Goal: Task Accomplishment & Management: Manage account settings

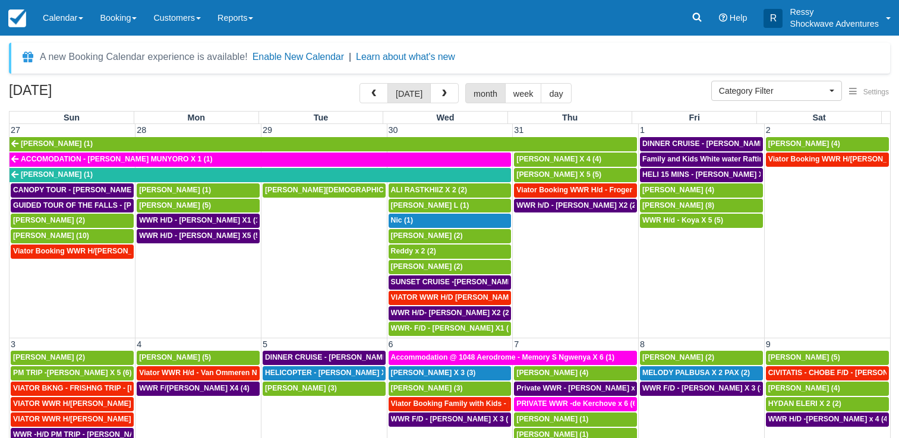
select select
click at [451, 93] on button "button" at bounding box center [444, 93] width 29 height 20
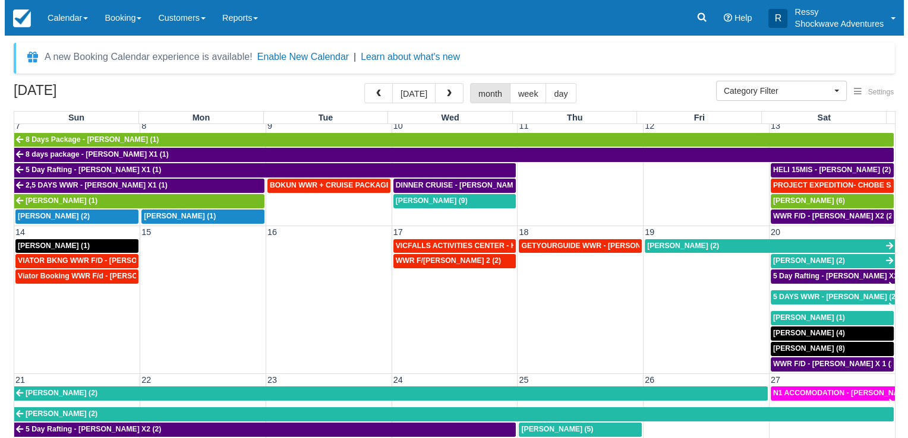
scroll to position [238, 0]
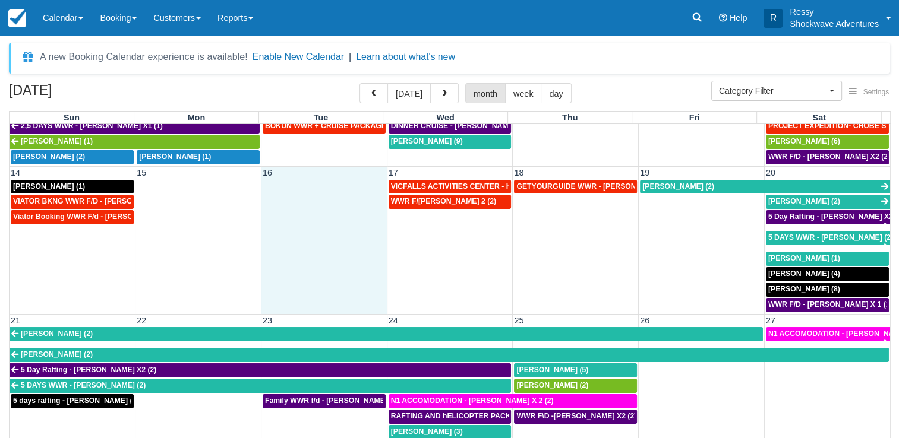
click at [287, 244] on td at bounding box center [324, 246] width 126 height 134
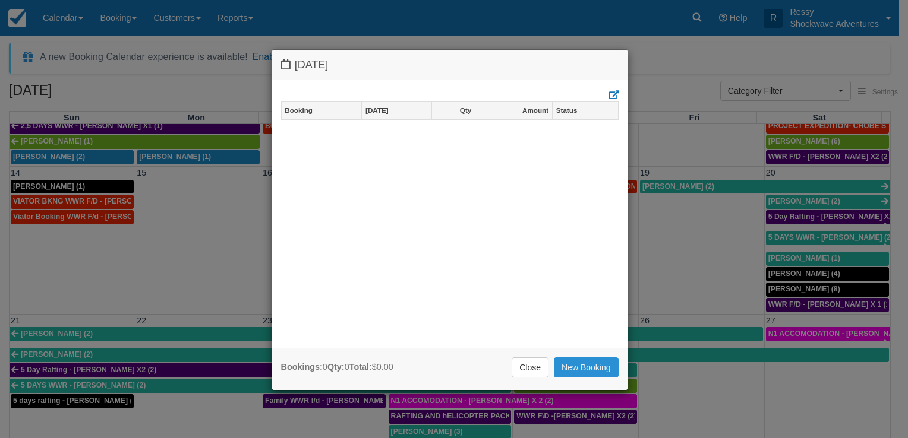
click at [587, 364] on link "New Booking" at bounding box center [586, 368] width 65 height 20
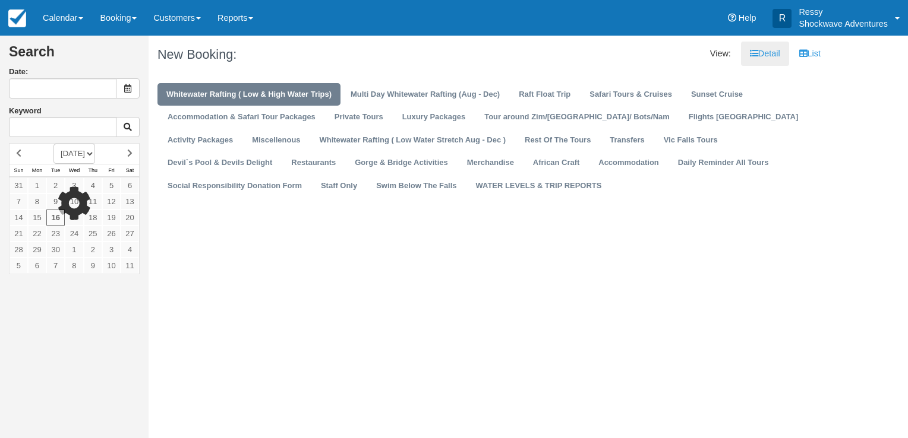
type input "09/16/25"
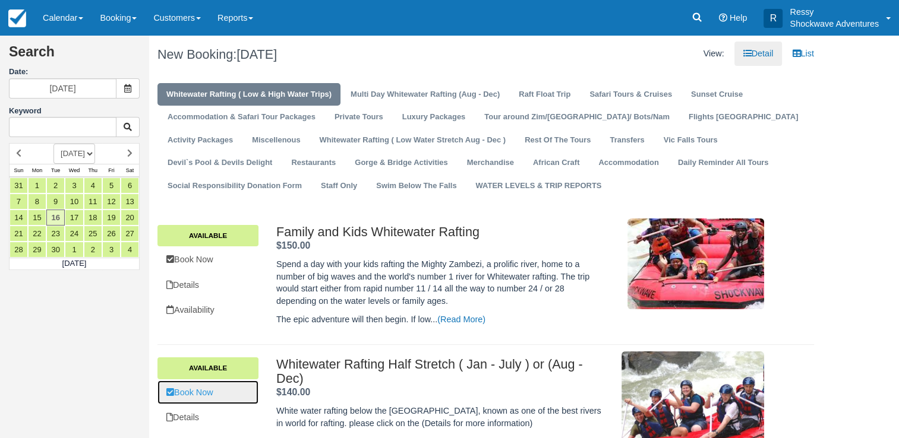
click at [255, 396] on link "Book Now" at bounding box center [207, 393] width 101 height 24
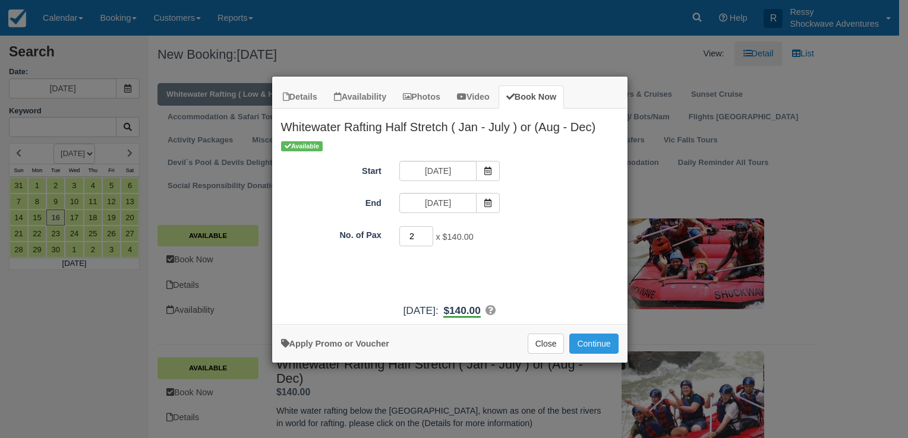
click at [427, 233] on input "2" at bounding box center [416, 236] width 34 height 20
click at [427, 233] on input "3" at bounding box center [416, 236] width 34 height 20
type input "4"
click at [427, 233] on input "4" at bounding box center [416, 236] width 34 height 20
click at [479, 308] on span "$560.00" at bounding box center [460, 311] width 37 height 12
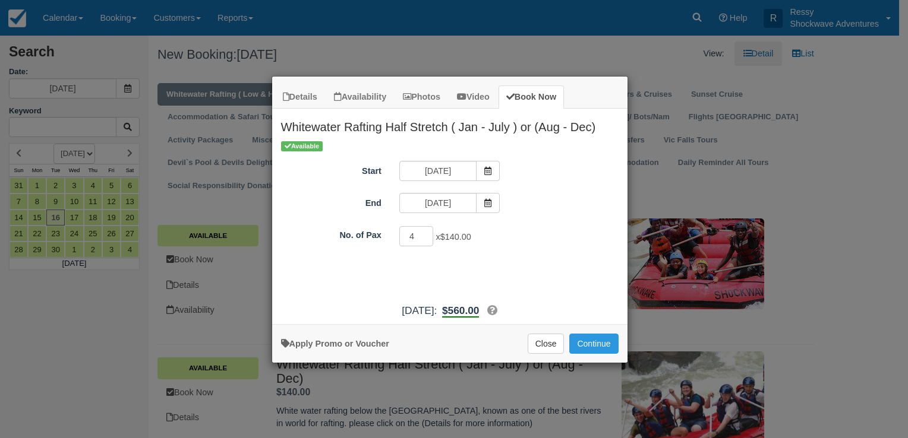
click at [479, 311] on span "$560.00" at bounding box center [460, 311] width 37 height 12
click at [479, 312] on span "$560.00" at bounding box center [460, 311] width 37 height 12
click at [592, 304] on div "Tue Sep 16, 2025: $560.00 No. of Pax: 4 @ $140.00" at bounding box center [449, 311] width 355 height 15
click at [583, 342] on button "Continue" at bounding box center [593, 344] width 49 height 20
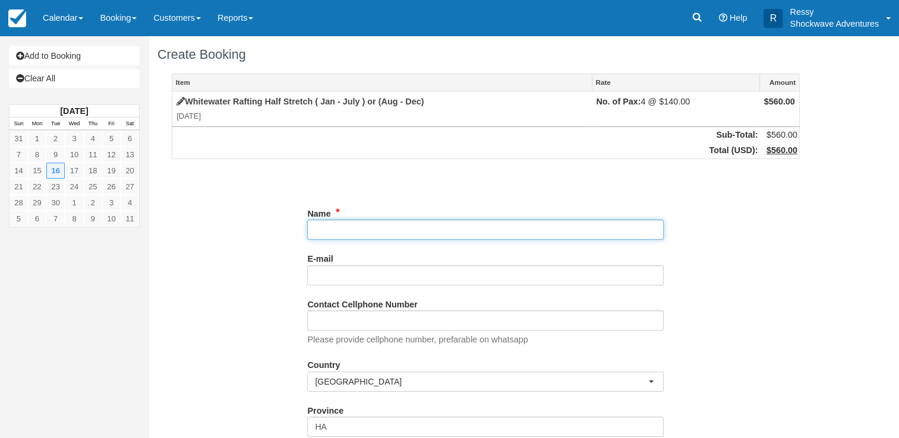
click at [451, 235] on input "Name" at bounding box center [485, 230] width 356 height 20
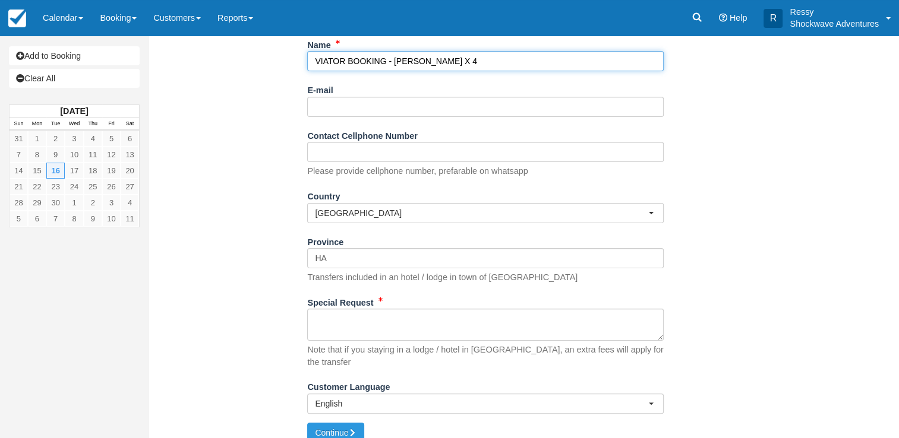
type input "VIATOR BOOKING - [PERSON_NAME] X 4"
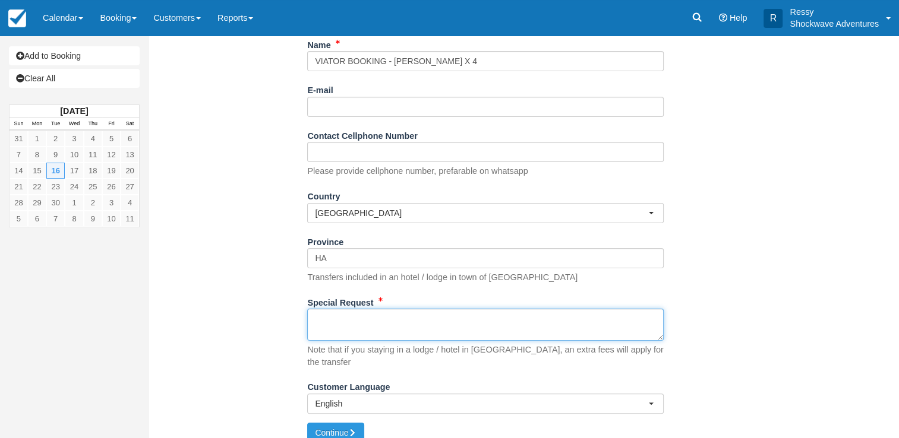
click at [455, 327] on textarea "Special Request" at bounding box center [485, 325] width 356 height 32
paste textarea "Customer Miller, Rachel Customer email S-9f1dfab0f783448ba47bc9e73a08519a+13065…"
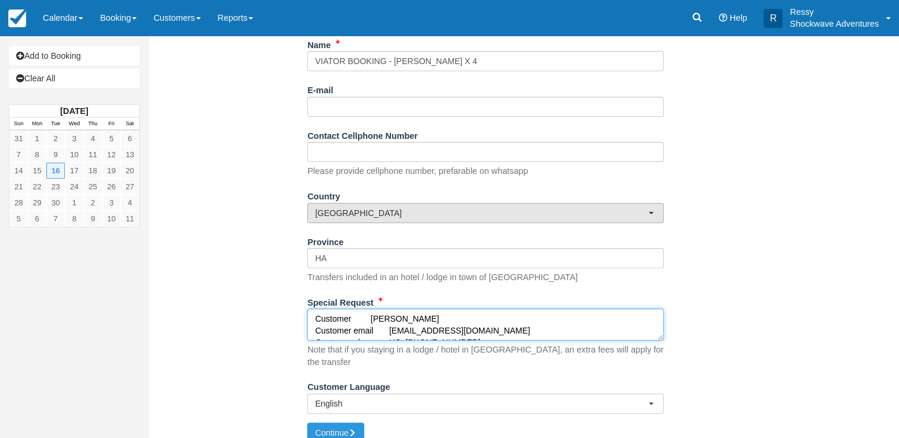
scroll to position [209, 0]
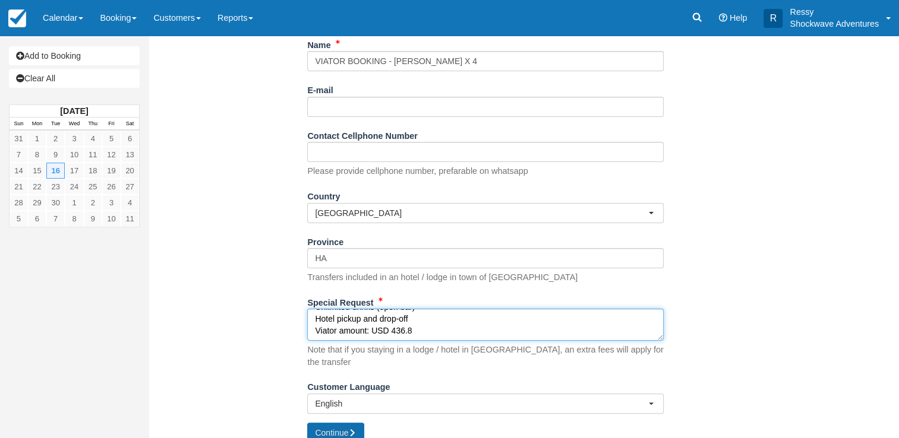
type textarea "Customer Miller, Rachel Customer email S-9f1dfab0f783448ba47bc9e73a08519a+13065…"
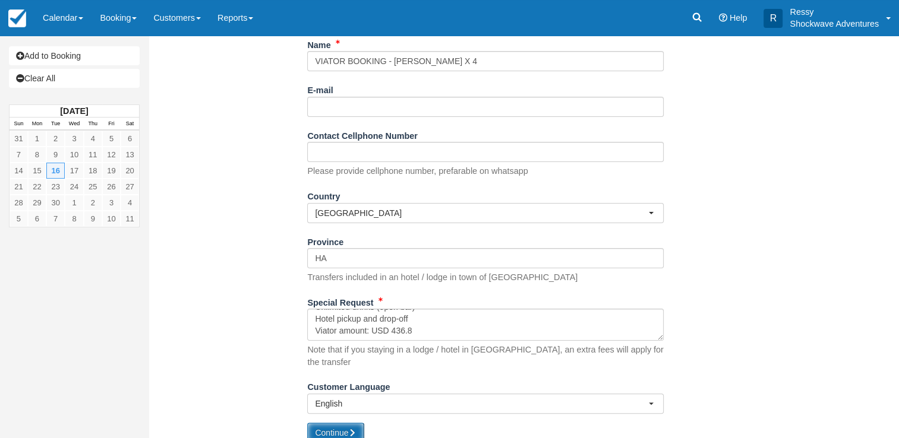
click at [344, 423] on button "Continue" at bounding box center [335, 433] width 57 height 20
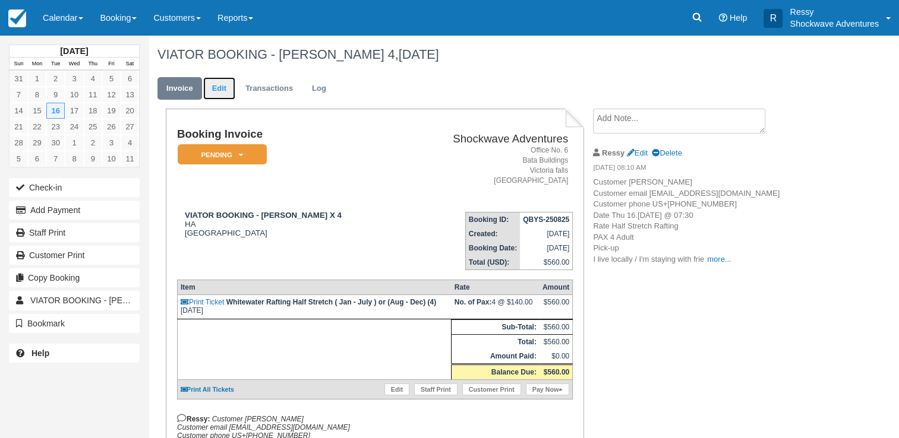
click at [223, 93] on link "Edit" at bounding box center [219, 88] width 32 height 23
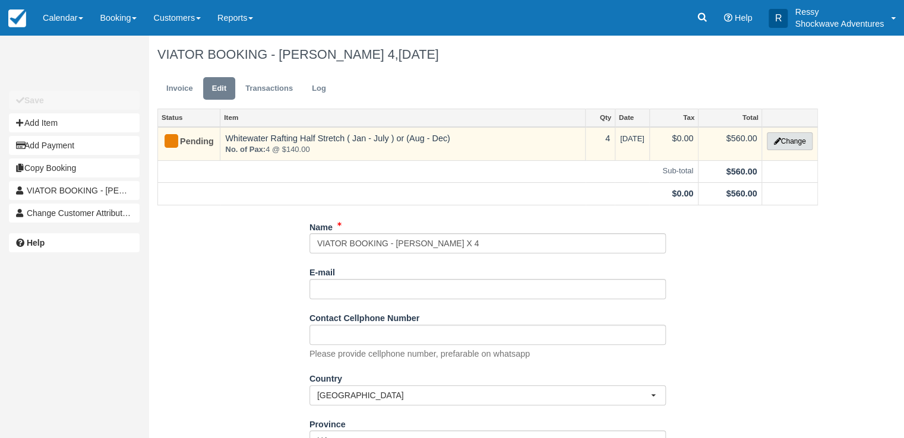
click at [786, 143] on button "Change" at bounding box center [789, 141] width 45 height 18
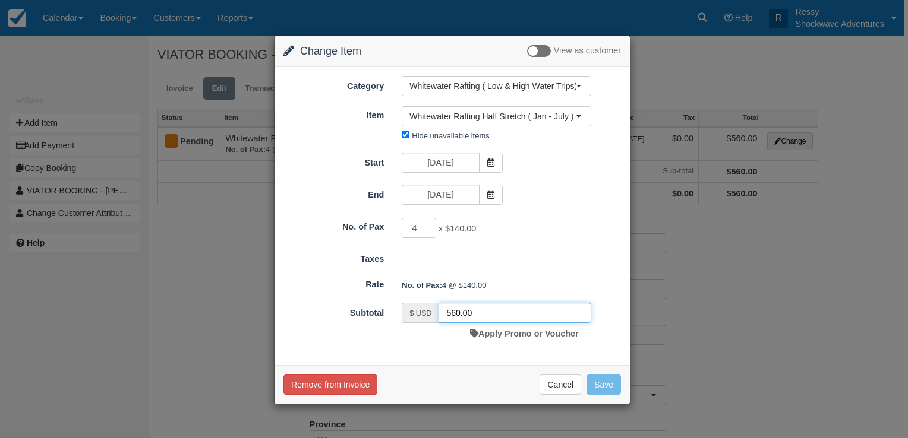
click at [472, 314] on input "560.00" at bounding box center [514, 313] width 153 height 20
type input "5"
type input "436.80"
click at [606, 381] on button "Save" at bounding box center [603, 385] width 34 height 20
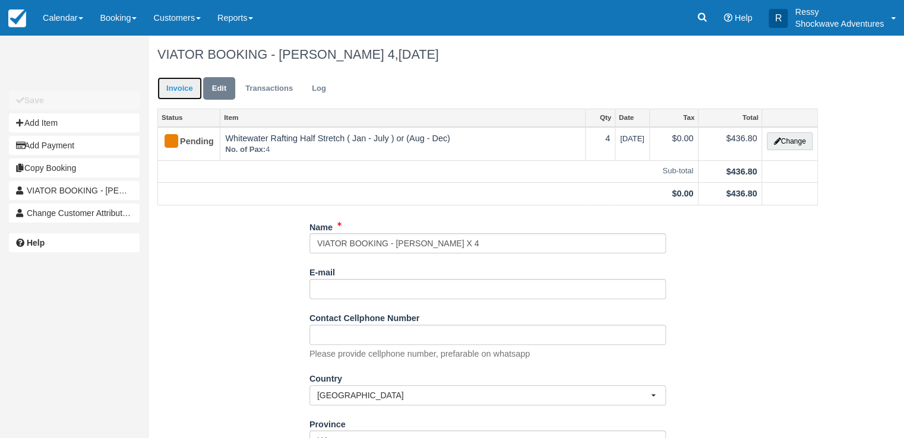
click at [178, 86] on link "Invoice" at bounding box center [179, 88] width 45 height 23
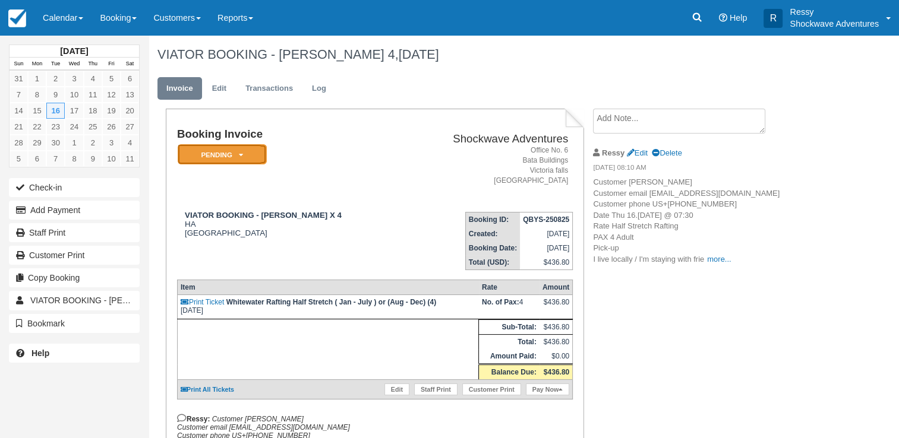
click at [250, 154] on em "Pending" at bounding box center [222, 154] width 89 height 21
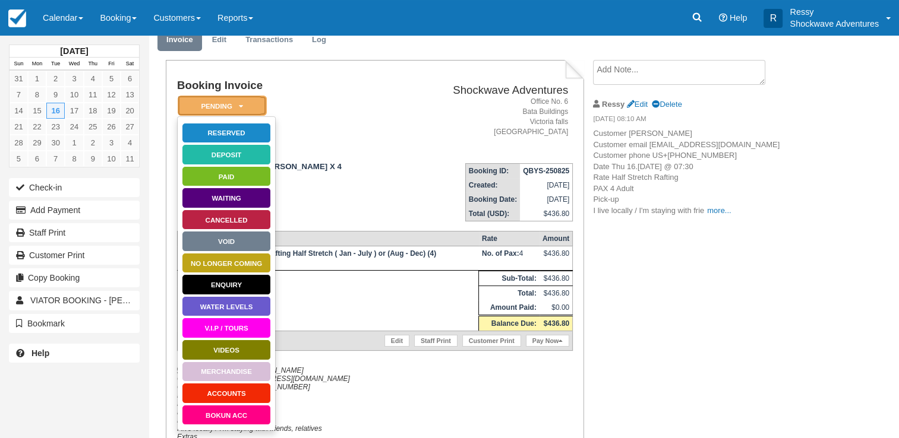
scroll to position [119, 0]
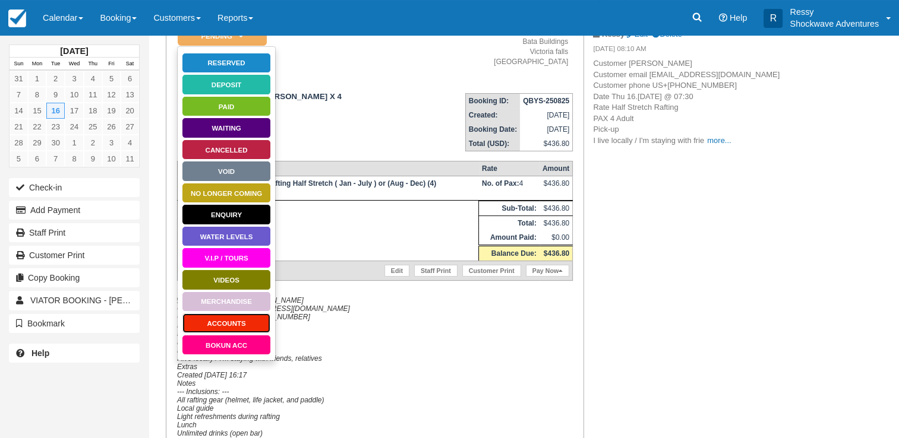
click at [239, 325] on link "ACCOUNTS" at bounding box center [226, 323] width 89 height 21
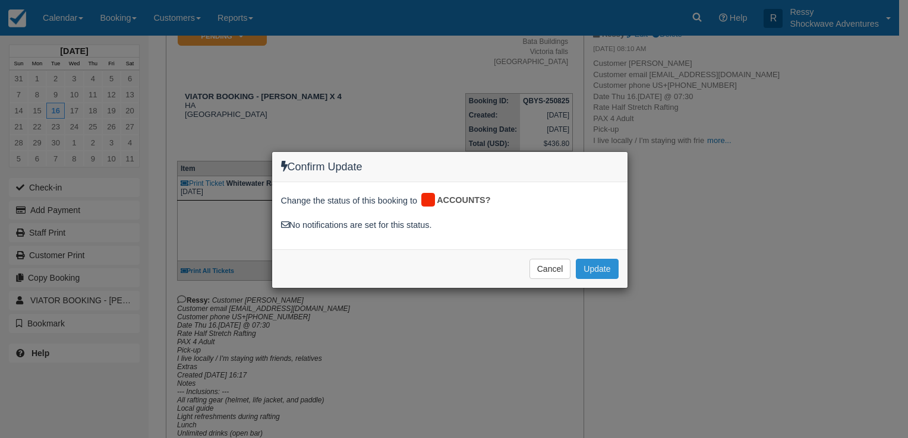
click at [587, 263] on button "Update" at bounding box center [597, 269] width 42 height 20
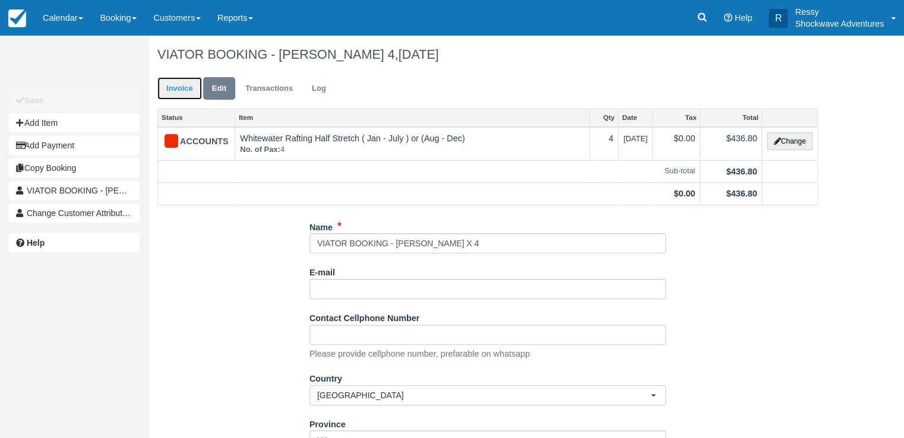
click at [166, 90] on link "Invoice" at bounding box center [179, 88] width 45 height 23
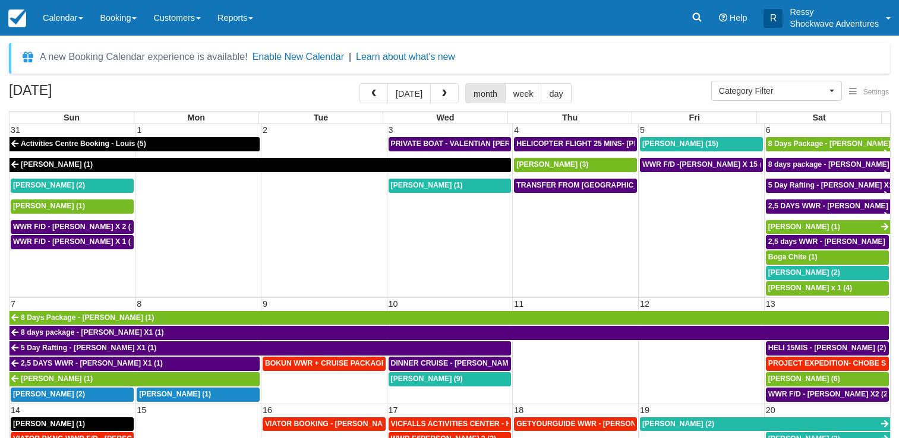
select select
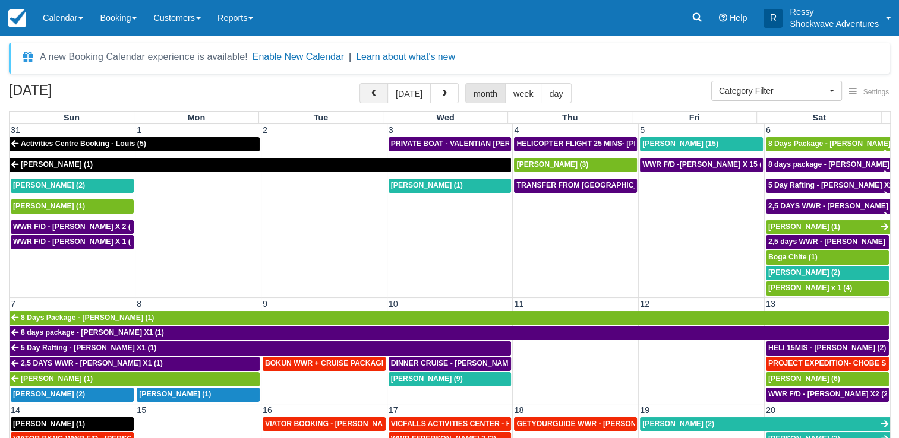
click at [384, 99] on button "button" at bounding box center [373, 93] width 29 height 20
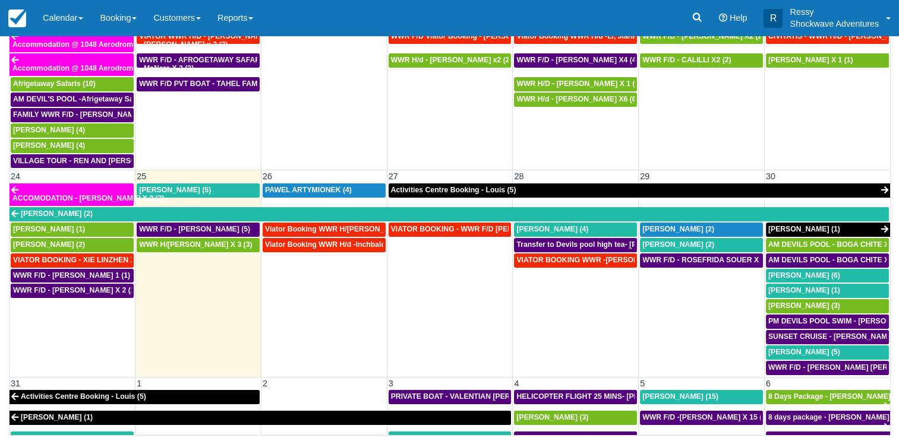
scroll to position [588, 0]
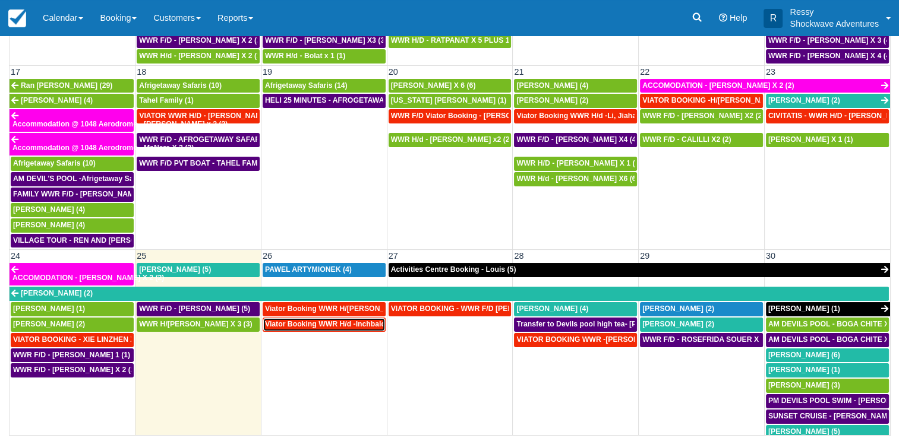
click at [316, 318] on link "Viator Booking WWR H/d -Inchbald [PERSON_NAME] X 4 (4)" at bounding box center [324, 325] width 123 height 14
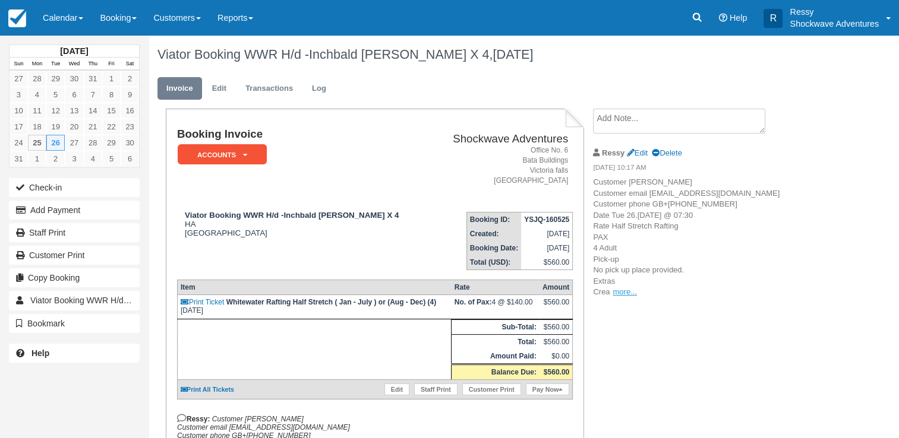
click at [624, 298] on p "Customer Inchbald, James Customer email S-9f1dfab0f783448ba47bc9e73a08519a+1260…" at bounding box center [693, 237] width 200 height 121
click at [625, 296] on link "more..." at bounding box center [624, 291] width 24 height 9
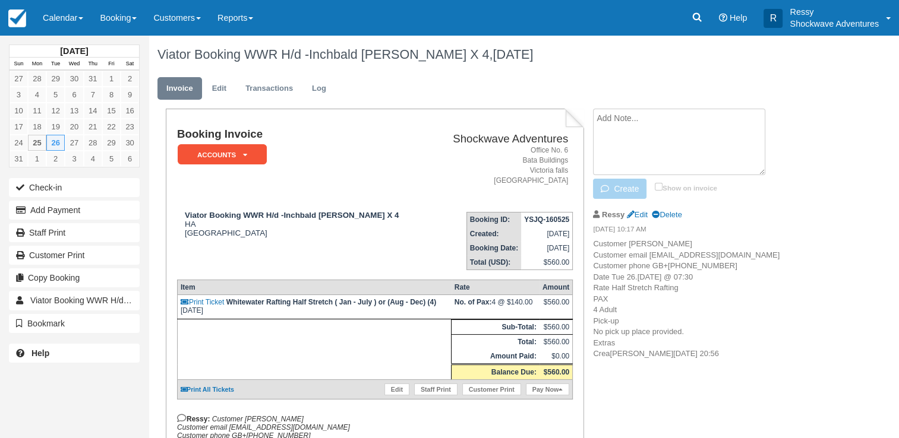
click at [640, 120] on textarea at bounding box center [679, 142] width 172 height 67
type textarea "C"
drag, startPoint x: 601, startPoint y: 185, endPoint x: 641, endPoint y: 151, distance: 53.1
click at [641, 151] on textarea "Staying at Victoria falls Backpackers" at bounding box center [679, 142] width 172 height 67
type textarea "i"
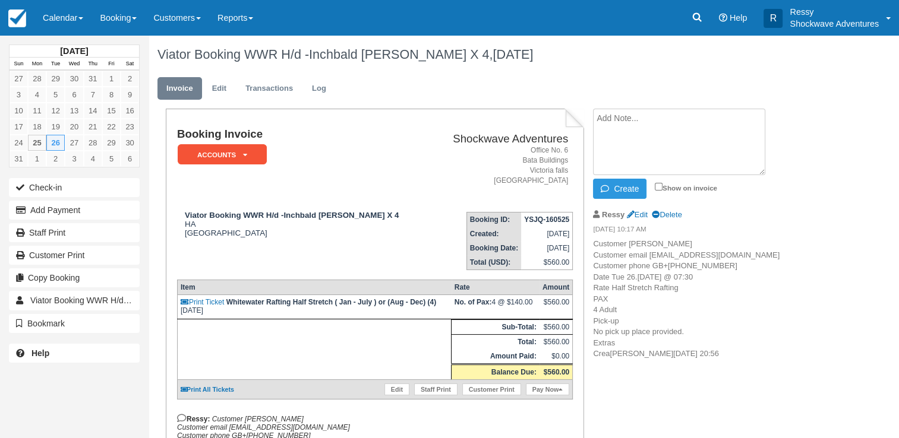
drag, startPoint x: 731, startPoint y: 122, endPoint x: 725, endPoint y: 124, distance: 6.6
click at [729, 122] on textarea at bounding box center [679, 142] width 172 height 67
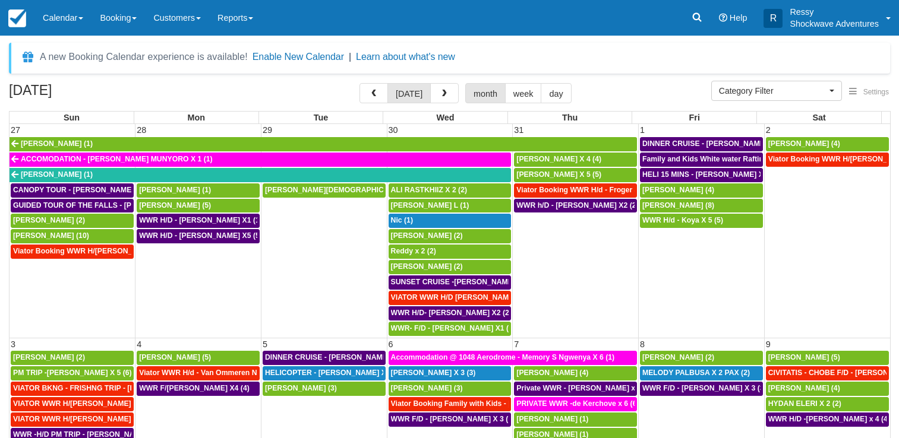
select select
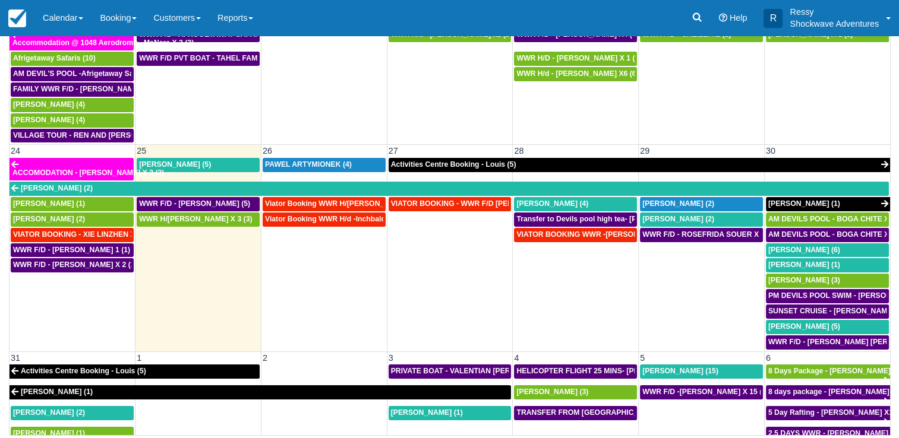
scroll to position [766, 0]
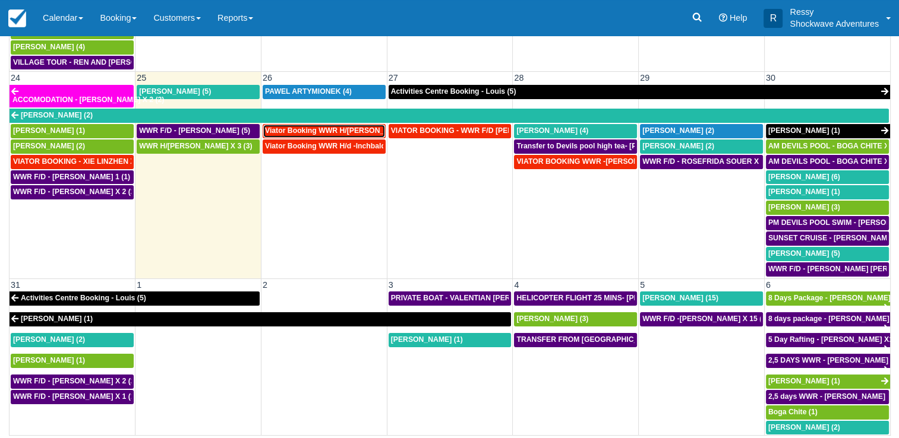
click at [320, 127] on span "Viator Booking WWR H/[PERSON_NAME] X 8 (8)" at bounding box center [348, 131] width 167 height 8
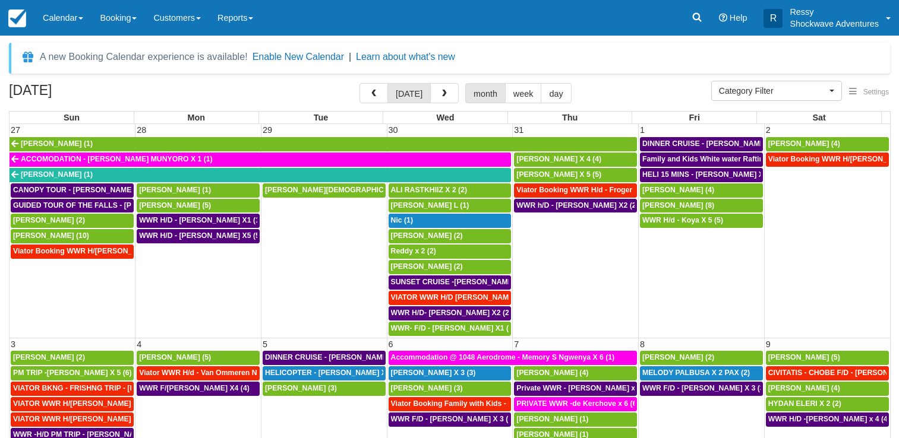
select select
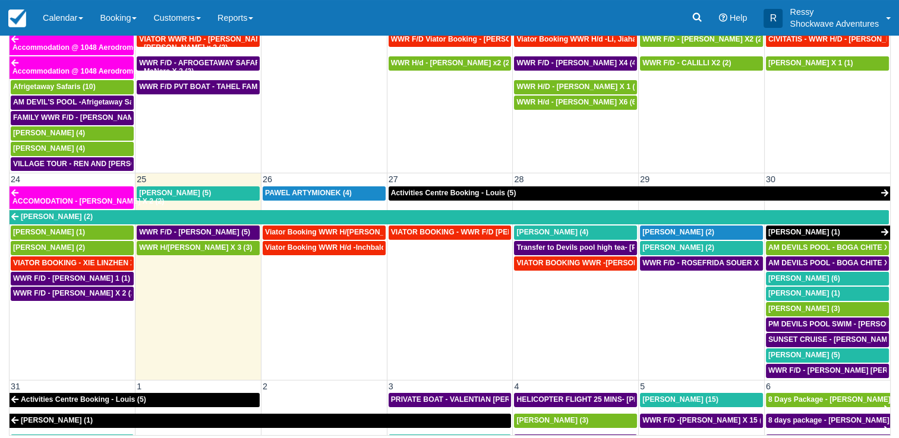
scroll to position [766, 0]
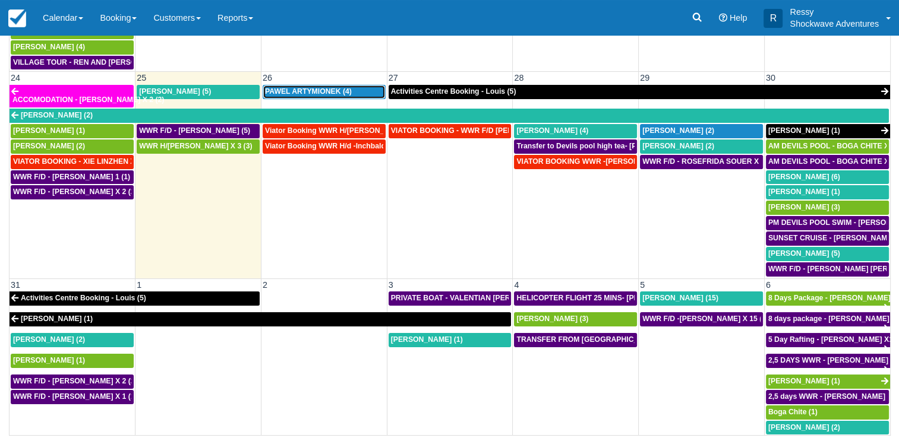
click at [334, 87] on span "PAWEL ARTYMIONEK (4)" at bounding box center [308, 91] width 87 height 8
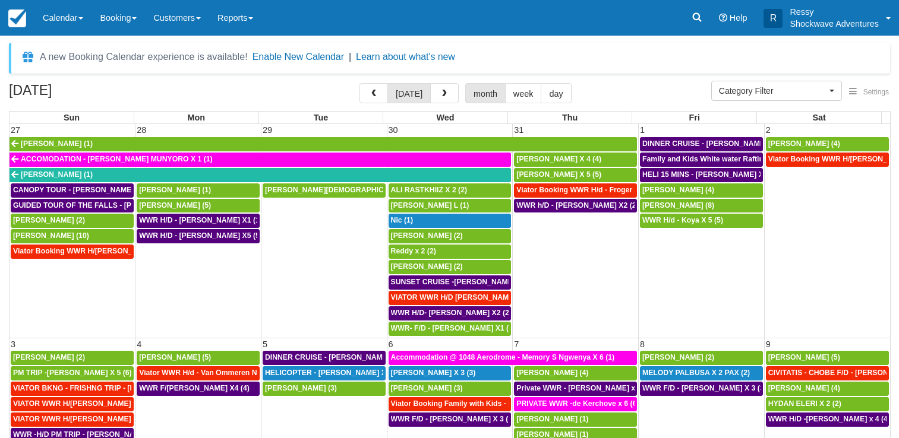
select select
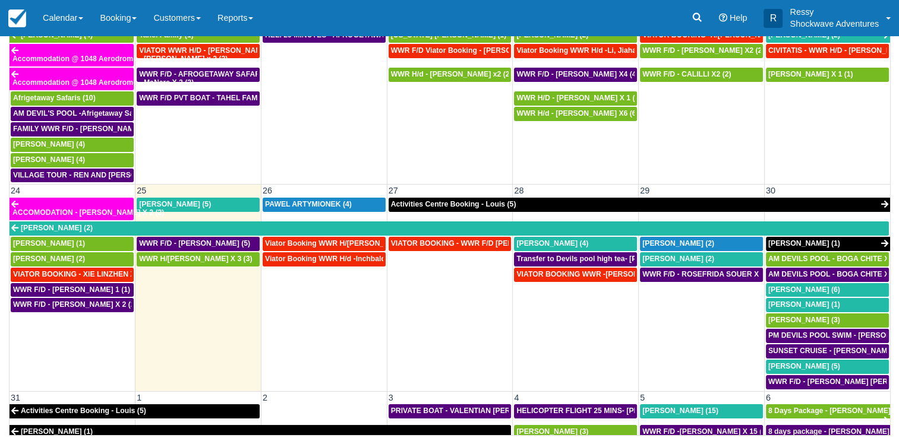
scroll to position [766, 0]
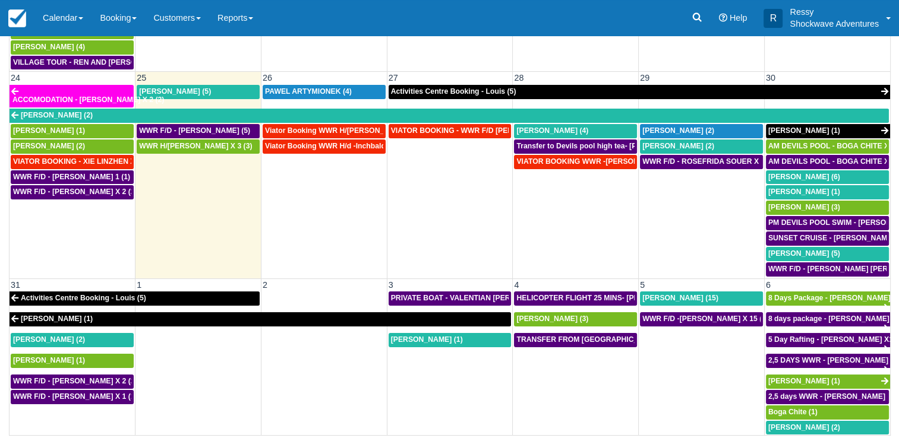
click at [664, 251] on td "WWR F/D - ROSEFRIDA SOUER X 2 (2)" at bounding box center [701, 215] width 126 height 123
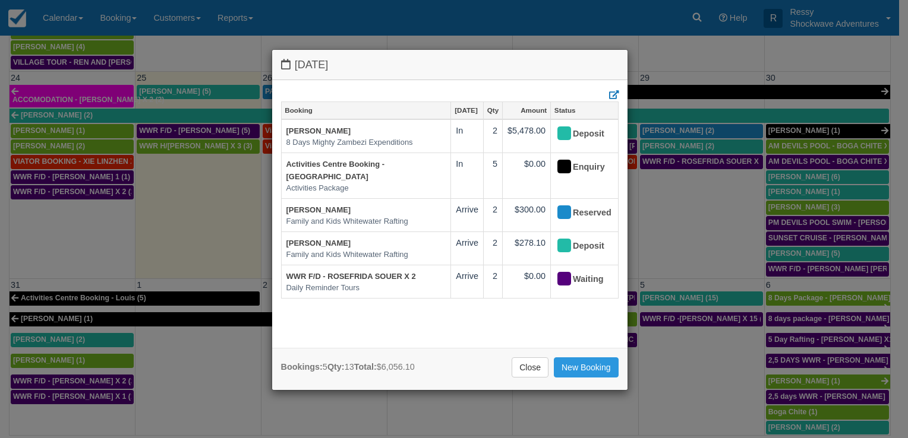
click at [731, 331] on div "[DATE] Booking [DATE] Qty Amount Status [PERSON_NAME] 8 Days Mighty Zambezi Exp…" at bounding box center [454, 219] width 908 height 438
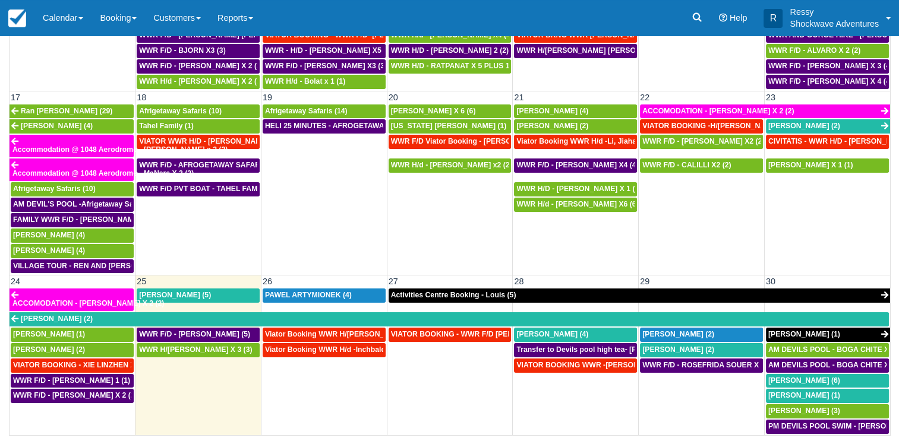
scroll to position [529, 0]
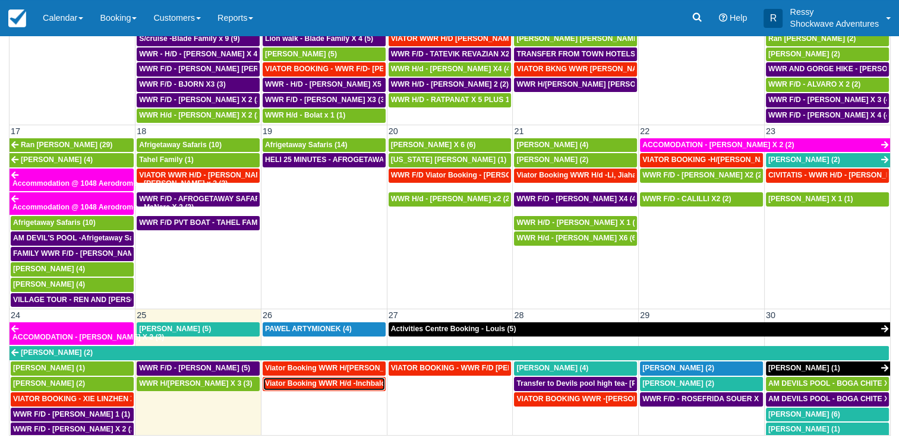
click at [350, 380] on span "Viator Booking WWR H/d -Inchbald [PERSON_NAME] X 4 (4)" at bounding box center [368, 384] width 207 height 8
